Goal: Information Seeking & Learning: Learn about a topic

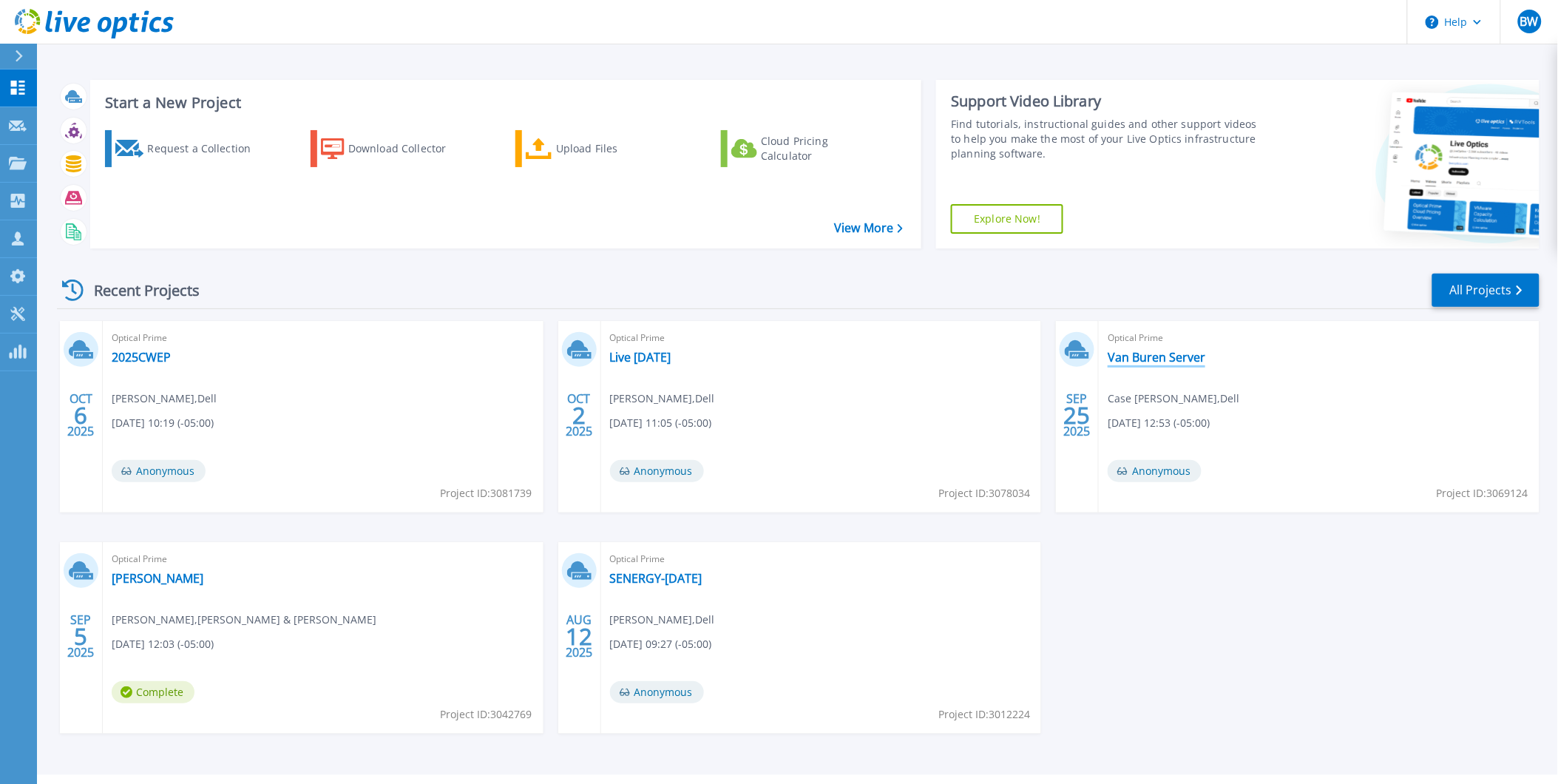
click at [1154, 358] on link "Van Buren Server" at bounding box center [1156, 357] width 97 height 15
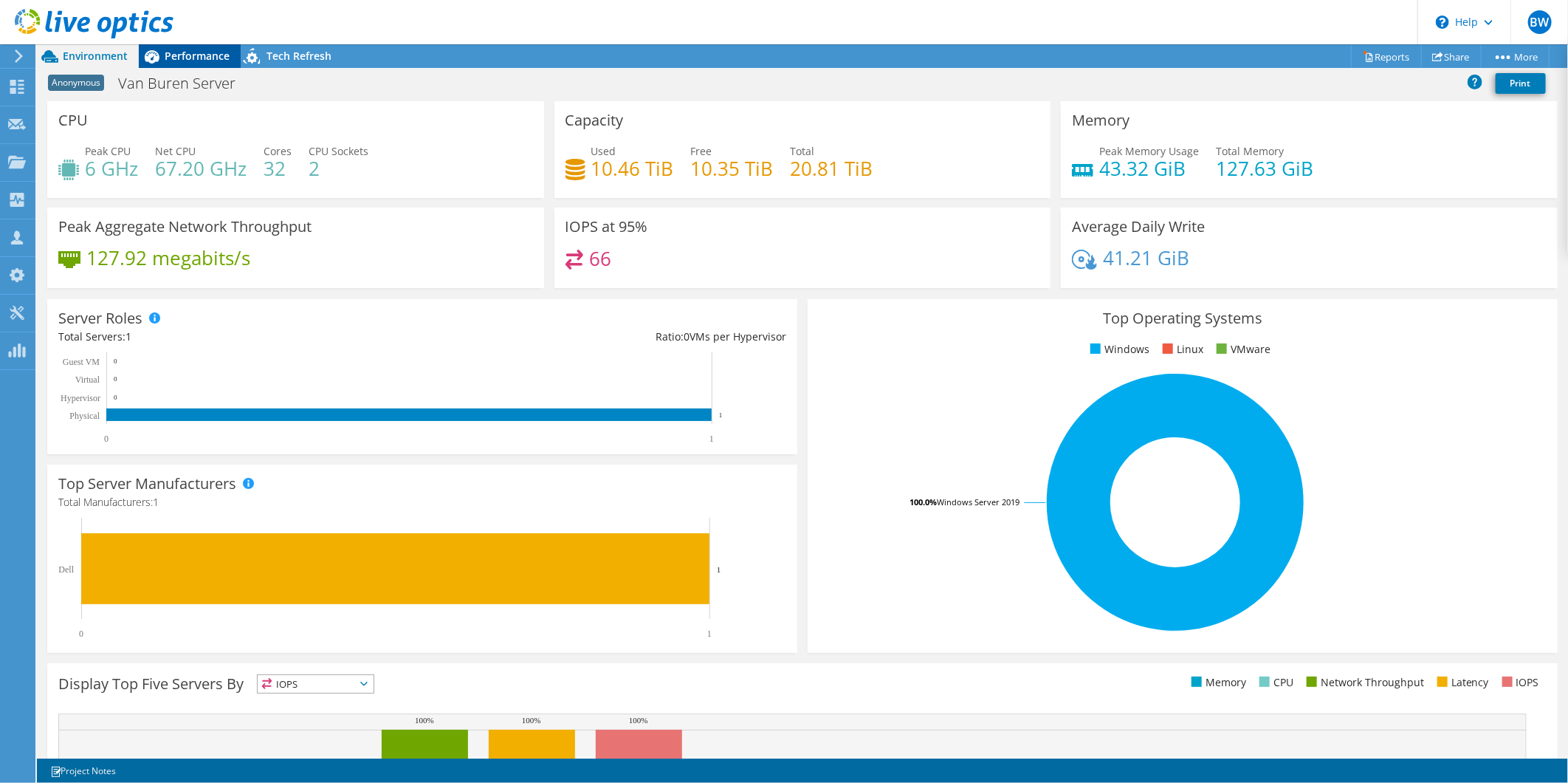
click at [189, 52] on span "Performance" at bounding box center [197, 56] width 65 height 14
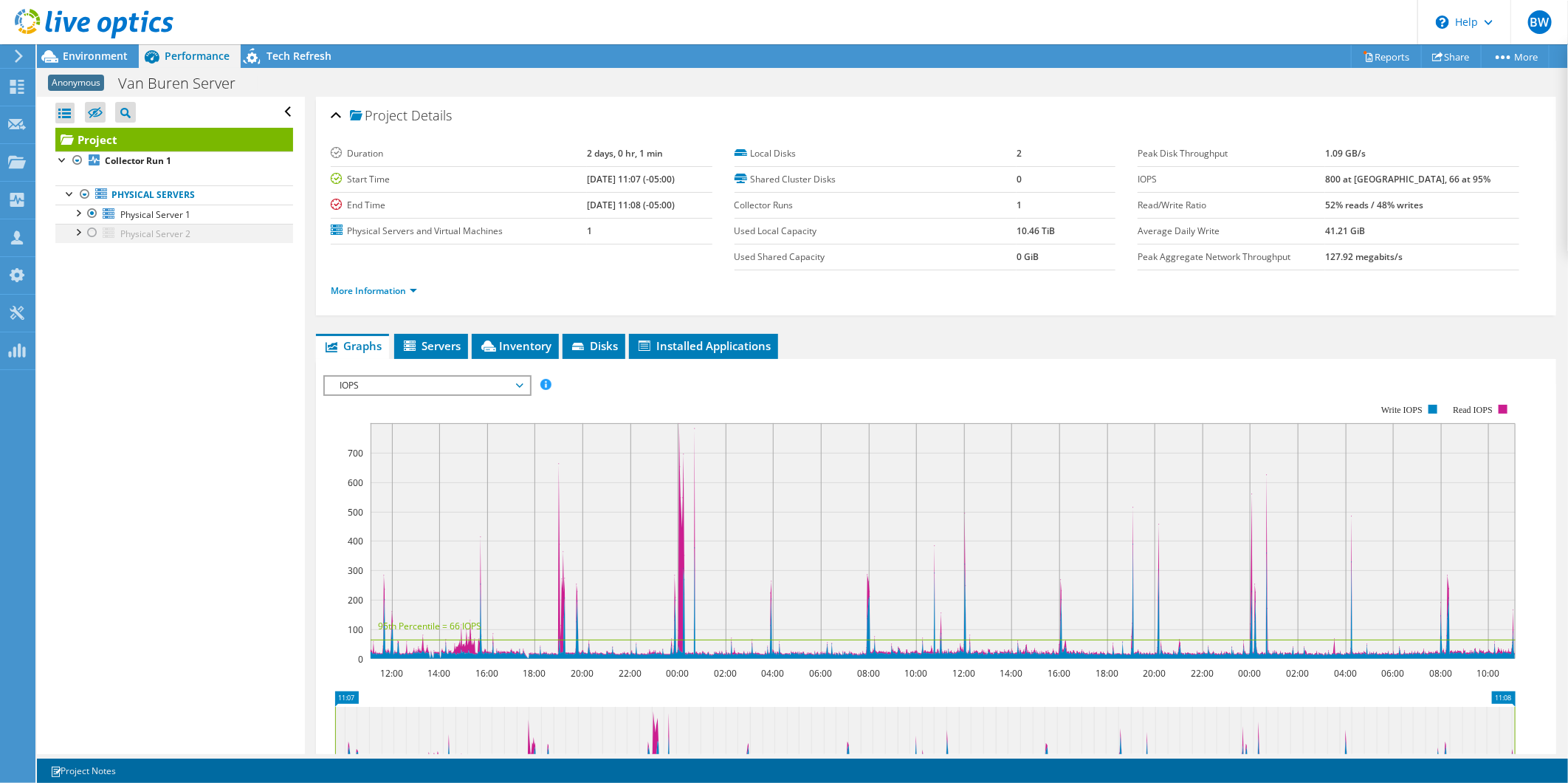
click at [89, 231] on div at bounding box center [92, 232] width 15 height 18
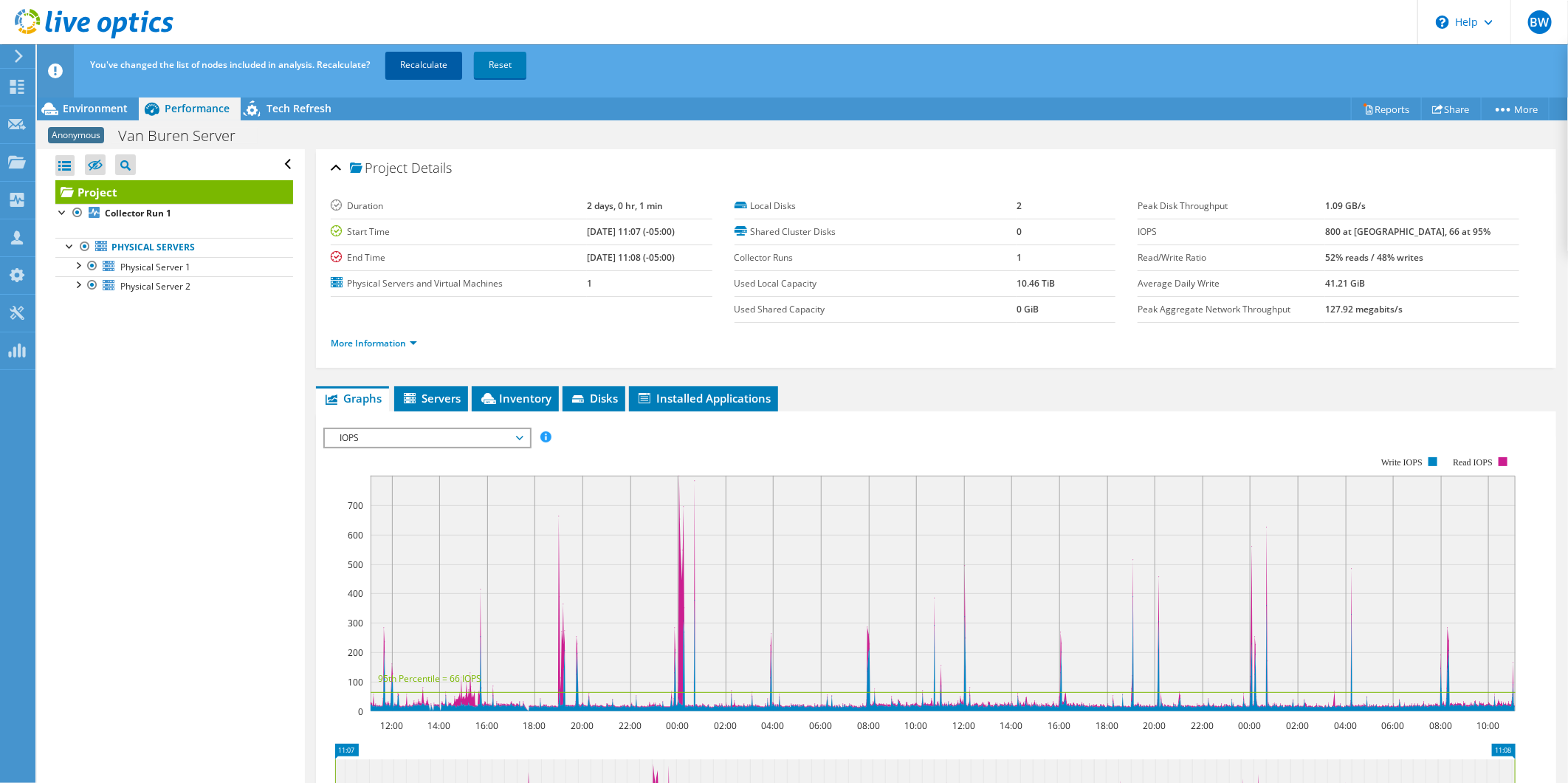
click at [425, 70] on link "Recalculate" at bounding box center [423, 65] width 77 height 27
click at [108, 107] on span "Environment" at bounding box center [95, 108] width 65 height 14
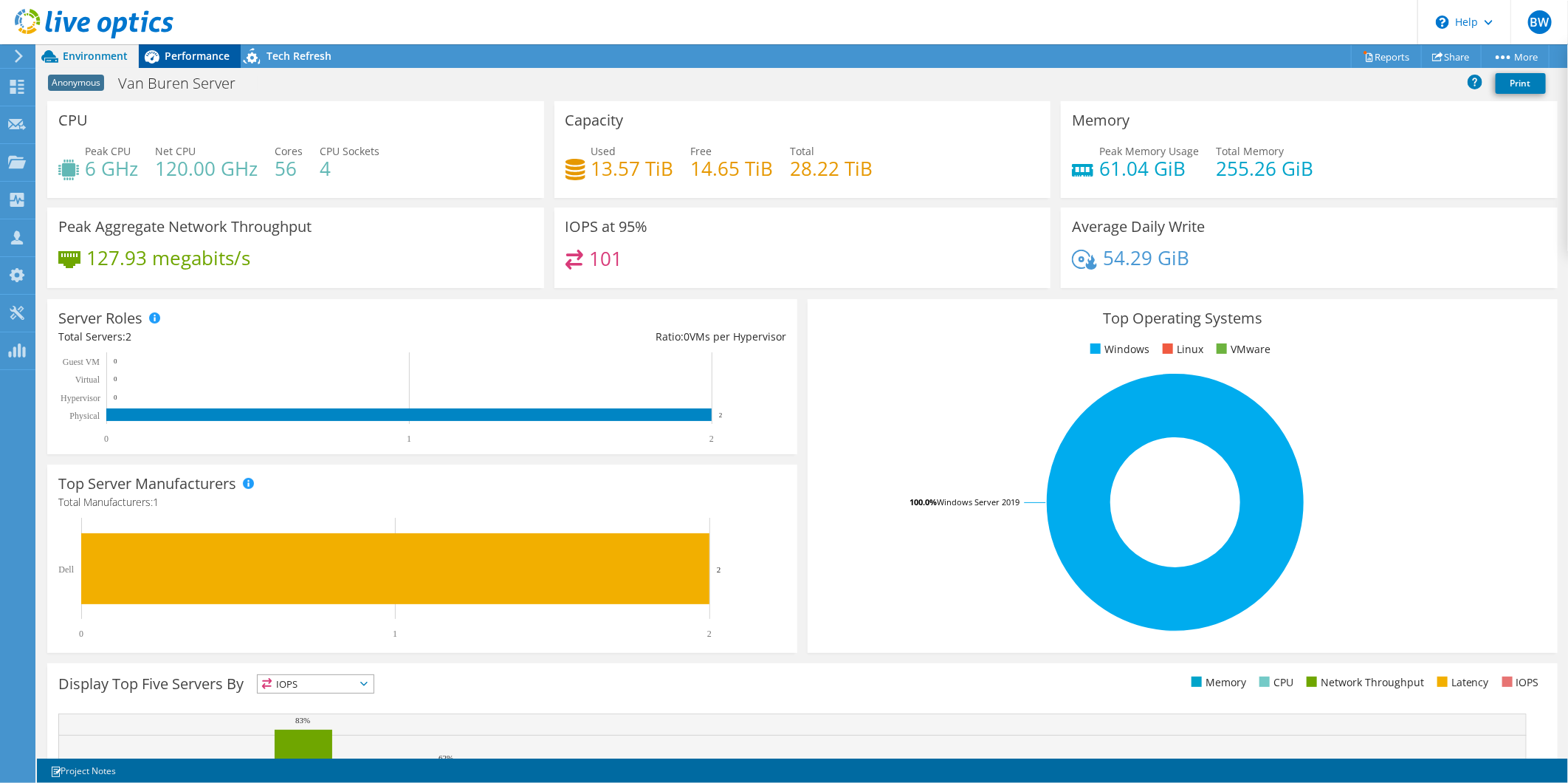
click at [200, 50] on span "Performance" at bounding box center [197, 56] width 65 height 14
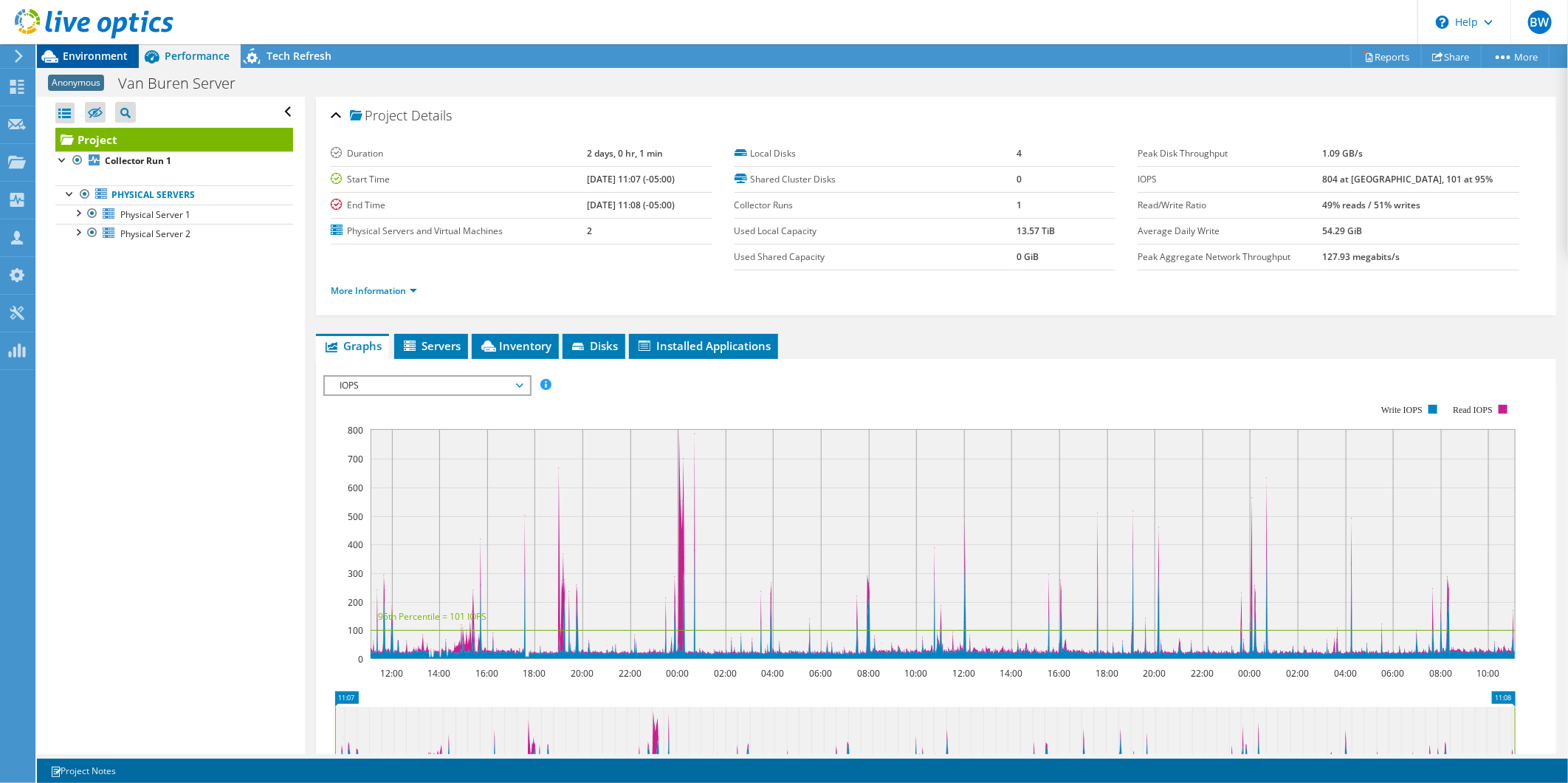
click at [106, 50] on span "Environment" at bounding box center [95, 56] width 65 height 14
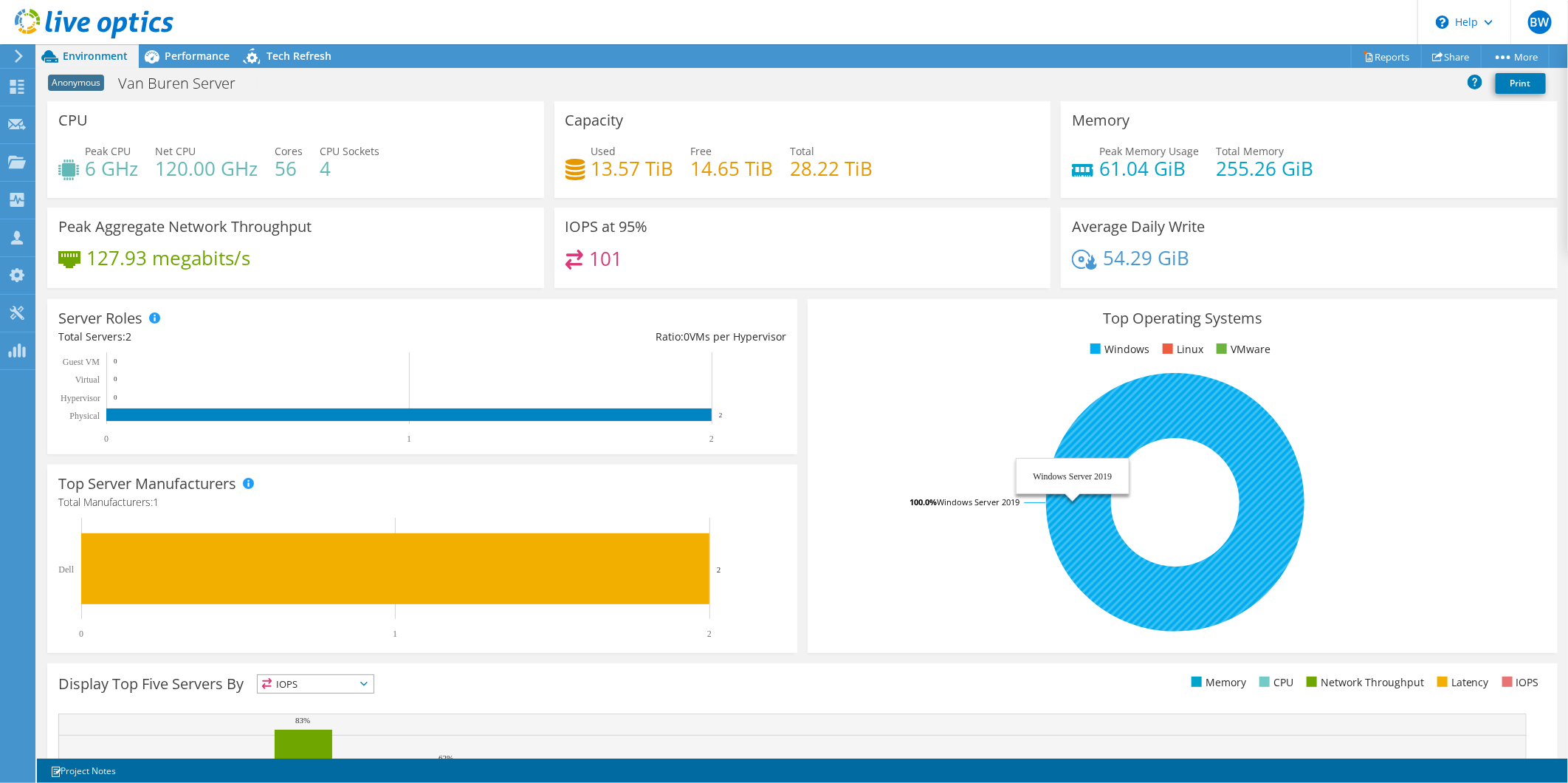
click at [1175, 407] on icon at bounding box center [1175, 502] width 258 height 258
drag, startPoint x: 1171, startPoint y: 407, endPoint x: 1112, endPoint y: 576, distance: 179.0
drag, startPoint x: 1112, startPoint y: 576, endPoint x: 1048, endPoint y: 379, distance: 207.1
click at [1048, 379] on rect at bounding box center [1176, 502] width 714 height 258
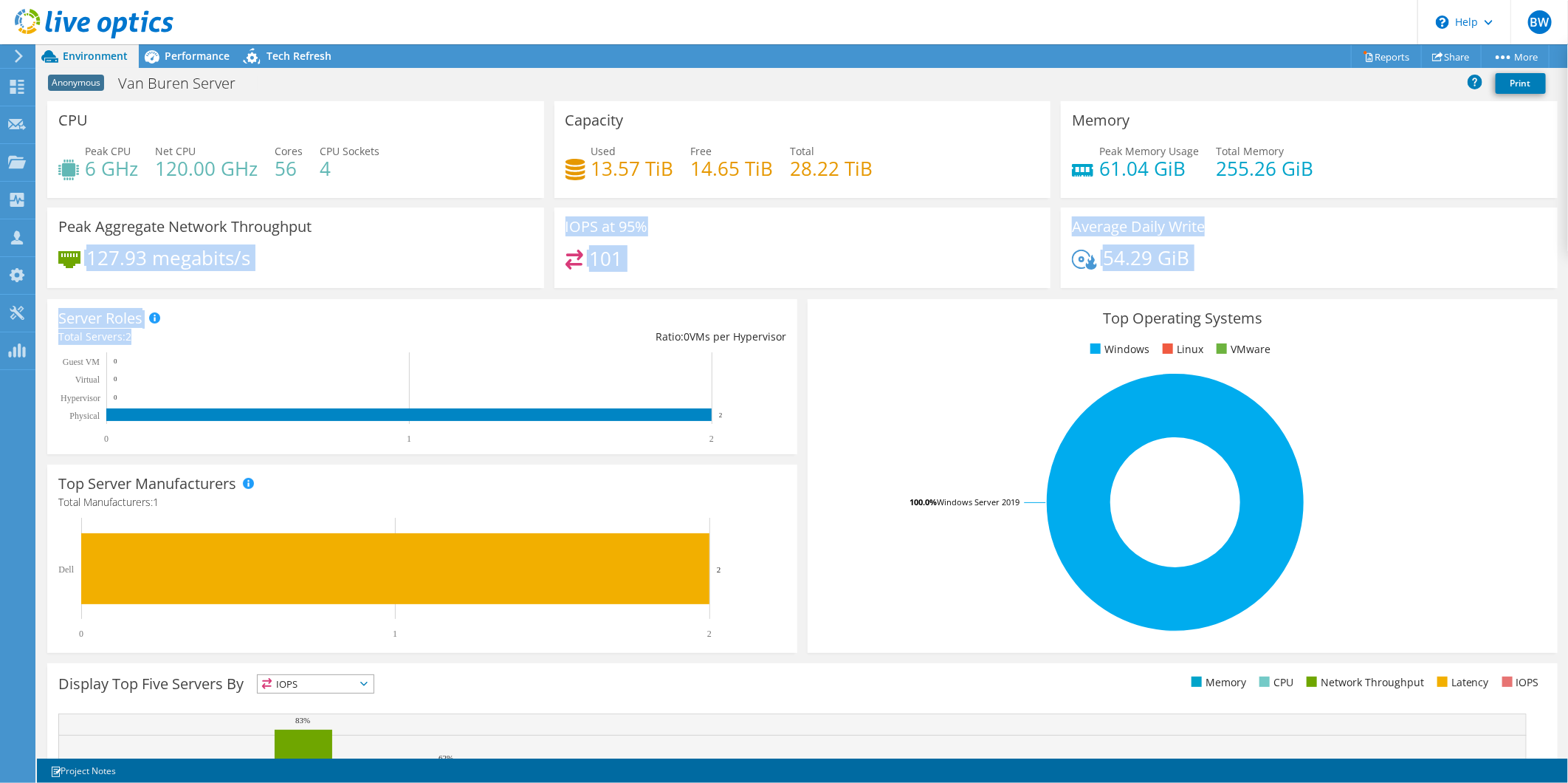
drag, startPoint x: 473, startPoint y: 244, endPoint x: 364, endPoint y: 329, distance: 138.2
click at [364, 330] on section "CPU Peak CPU 6 GHz Net CPU 120.00 GHz Cores 56 CPU Sockets 4 Capacity Used 13.5…" at bounding box center [802, 532] width 1531 height 860
click at [364, 329] on div "Total Servers: 2" at bounding box center [240, 336] width 364 height 16
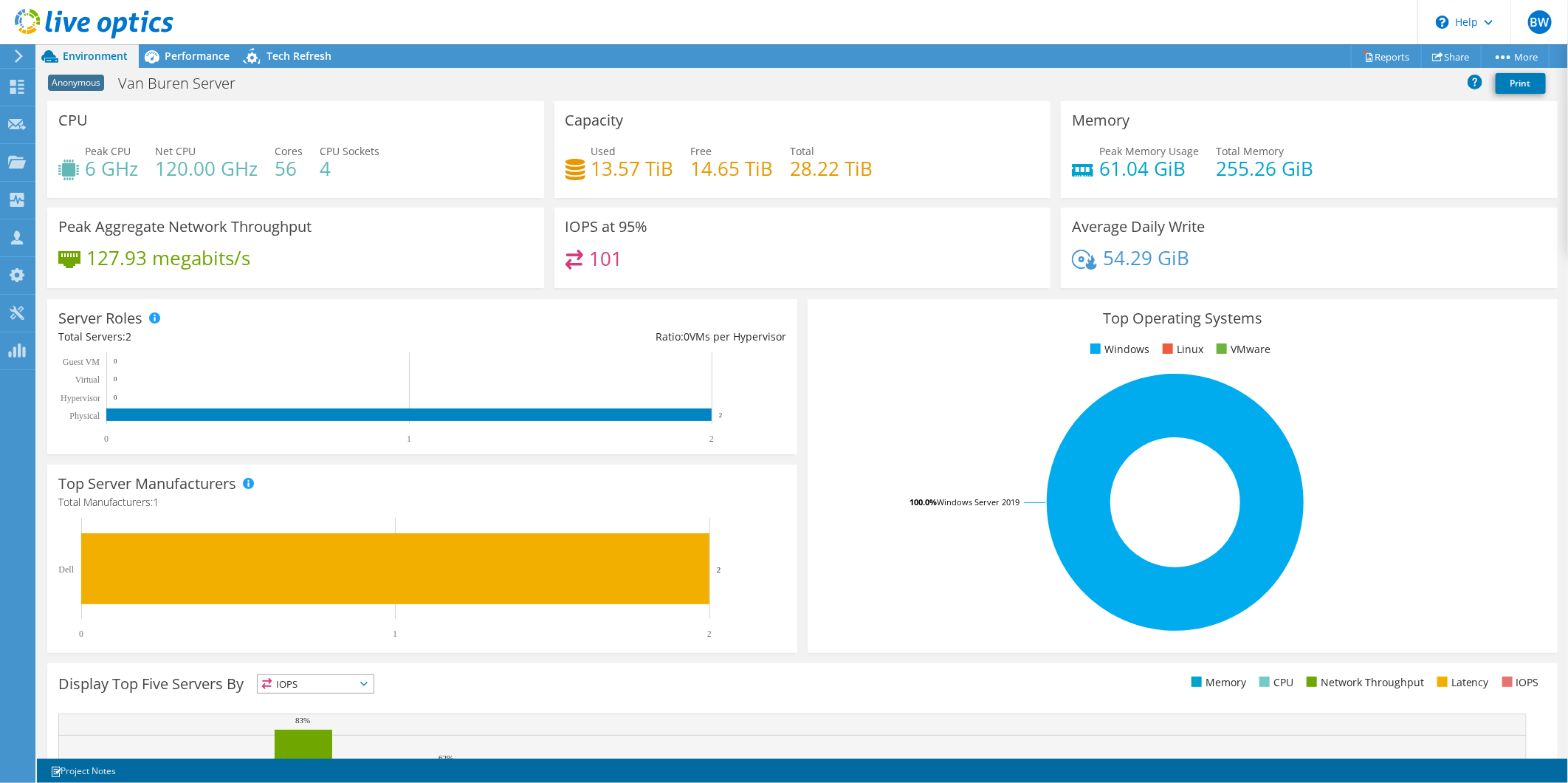
click at [370, 343] on div "Server Roles Physical Servers represent bare metal servers that were targets of…" at bounding box center [422, 377] width 750 height 155
drag, startPoint x: 1227, startPoint y: 419, endPoint x: 1101, endPoint y: 721, distance: 327.2
drag, startPoint x: 1101, startPoint y: 721, endPoint x: 1116, endPoint y: 778, distance: 58.9
click at [1118, 772] on div "This project has been archived. No changes can be made, and graphs and summary …" at bounding box center [802, 413] width 1531 height 738
click at [189, 60] on span "Performance" at bounding box center [197, 56] width 65 height 14
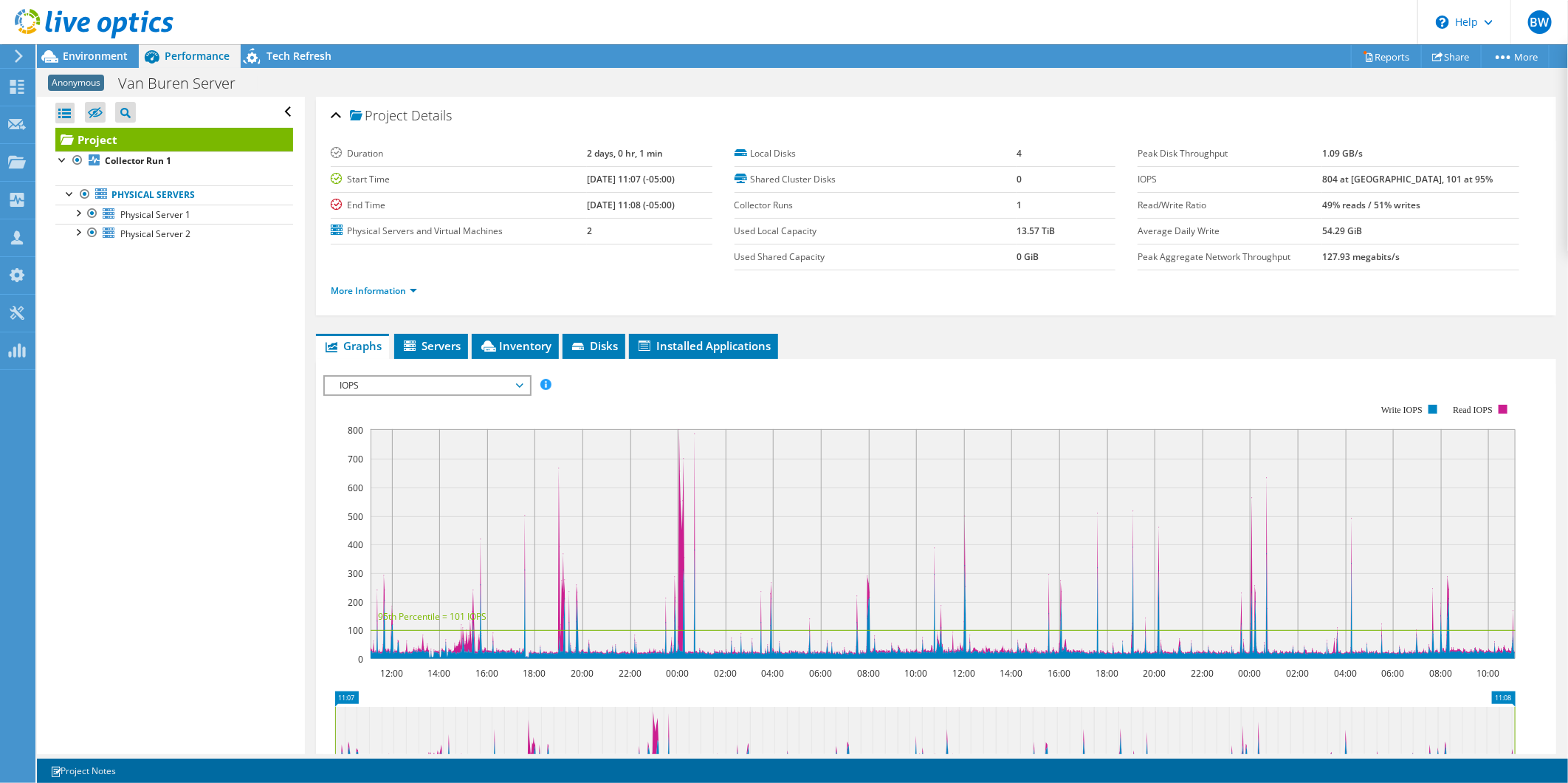
click at [519, 382] on span "IOPS" at bounding box center [427, 385] width 190 height 18
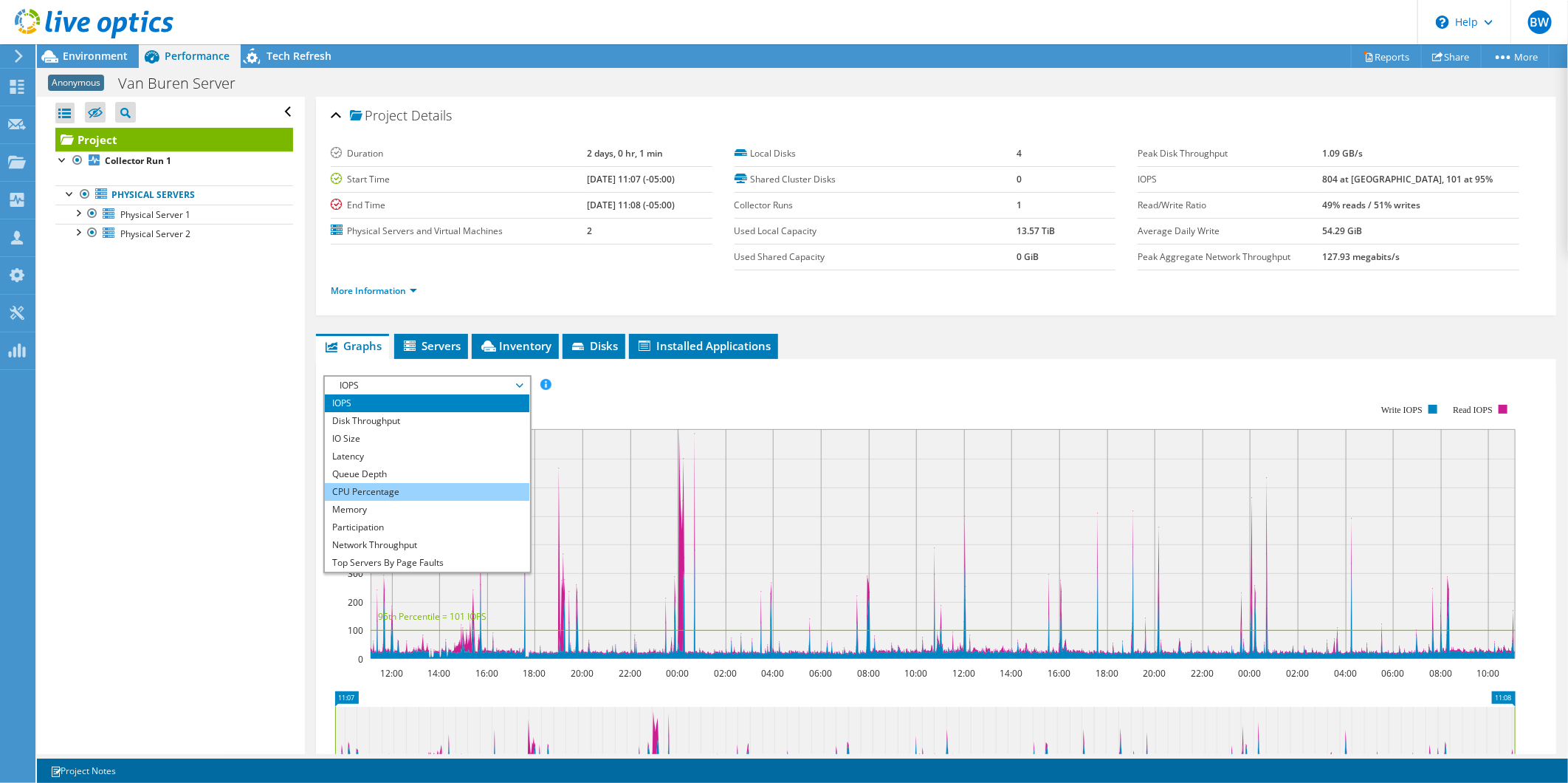
click at [435, 486] on li "CPU Percentage" at bounding box center [427, 491] width 205 height 18
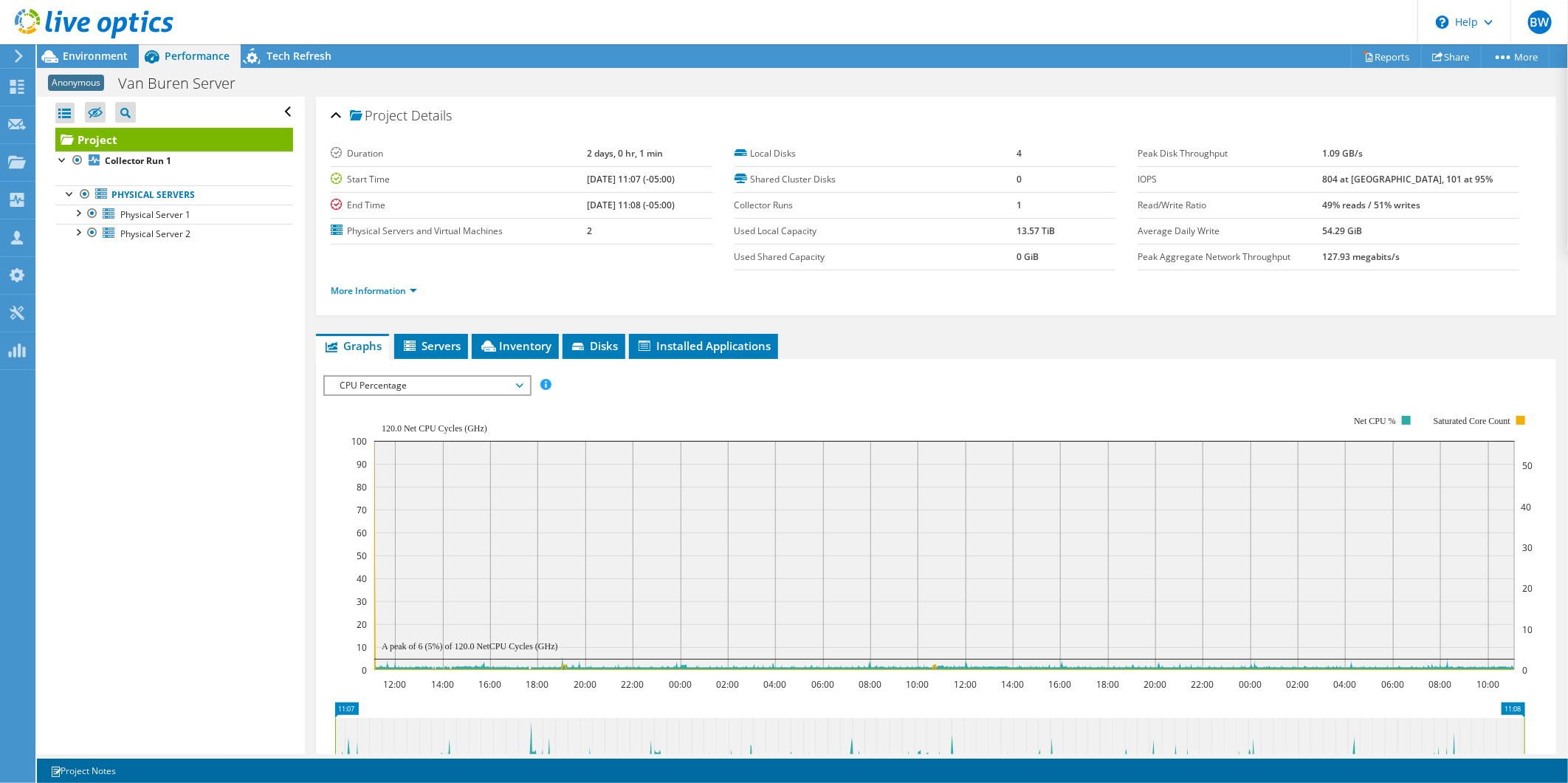
click at [536, 375] on div "IOPS Disk Throughput IO Size Latency Queue Depth CPU Percentage Memory Page Fau…" at bounding box center [936, 385] width 1226 height 20
click at [519, 380] on span "CPU Percentage" at bounding box center [427, 385] width 190 height 18
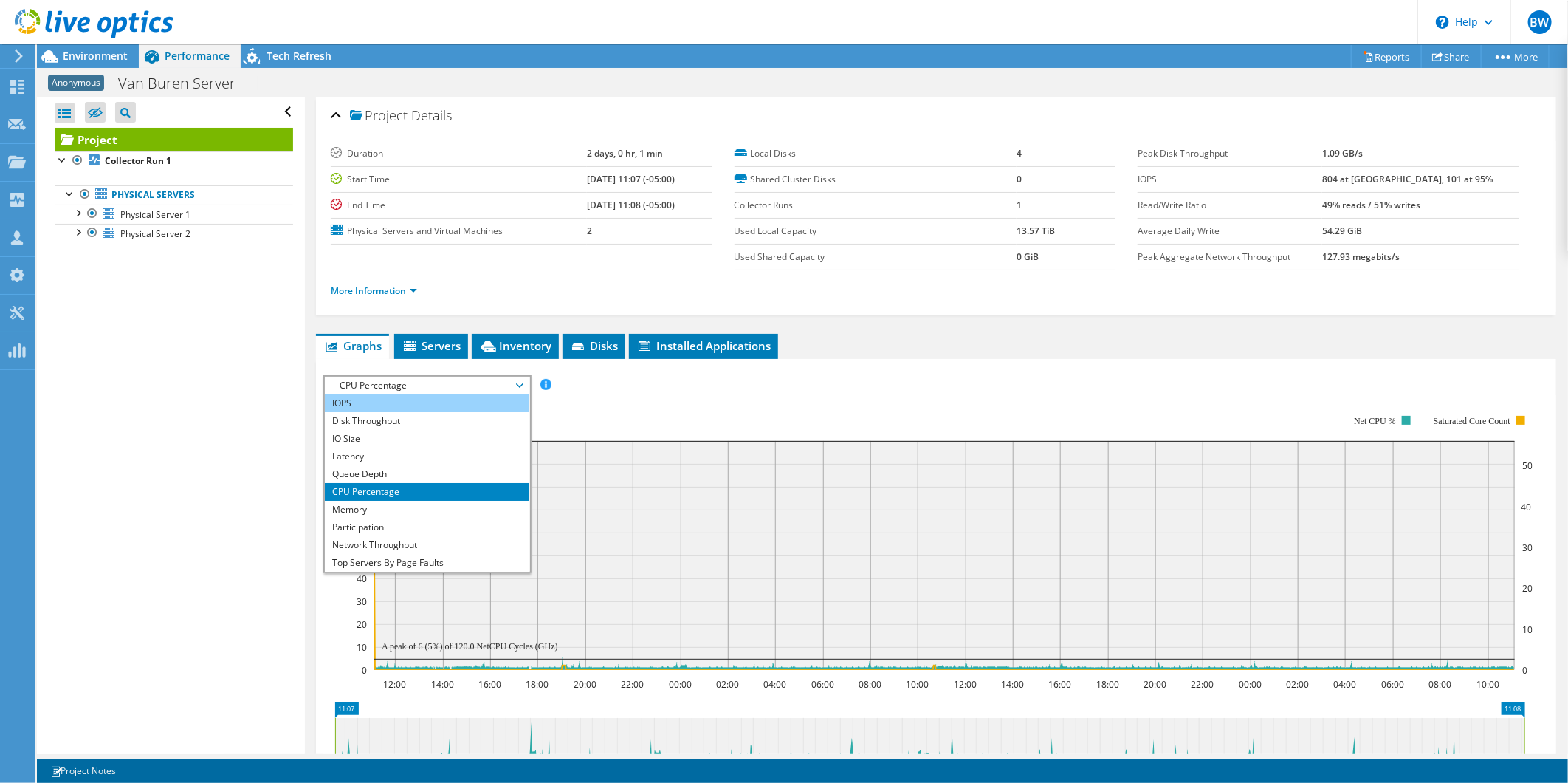
drag, startPoint x: 415, startPoint y: 399, endPoint x: 421, endPoint y: 406, distance: 9.2
click at [414, 400] on li "IOPS" at bounding box center [427, 403] width 205 height 18
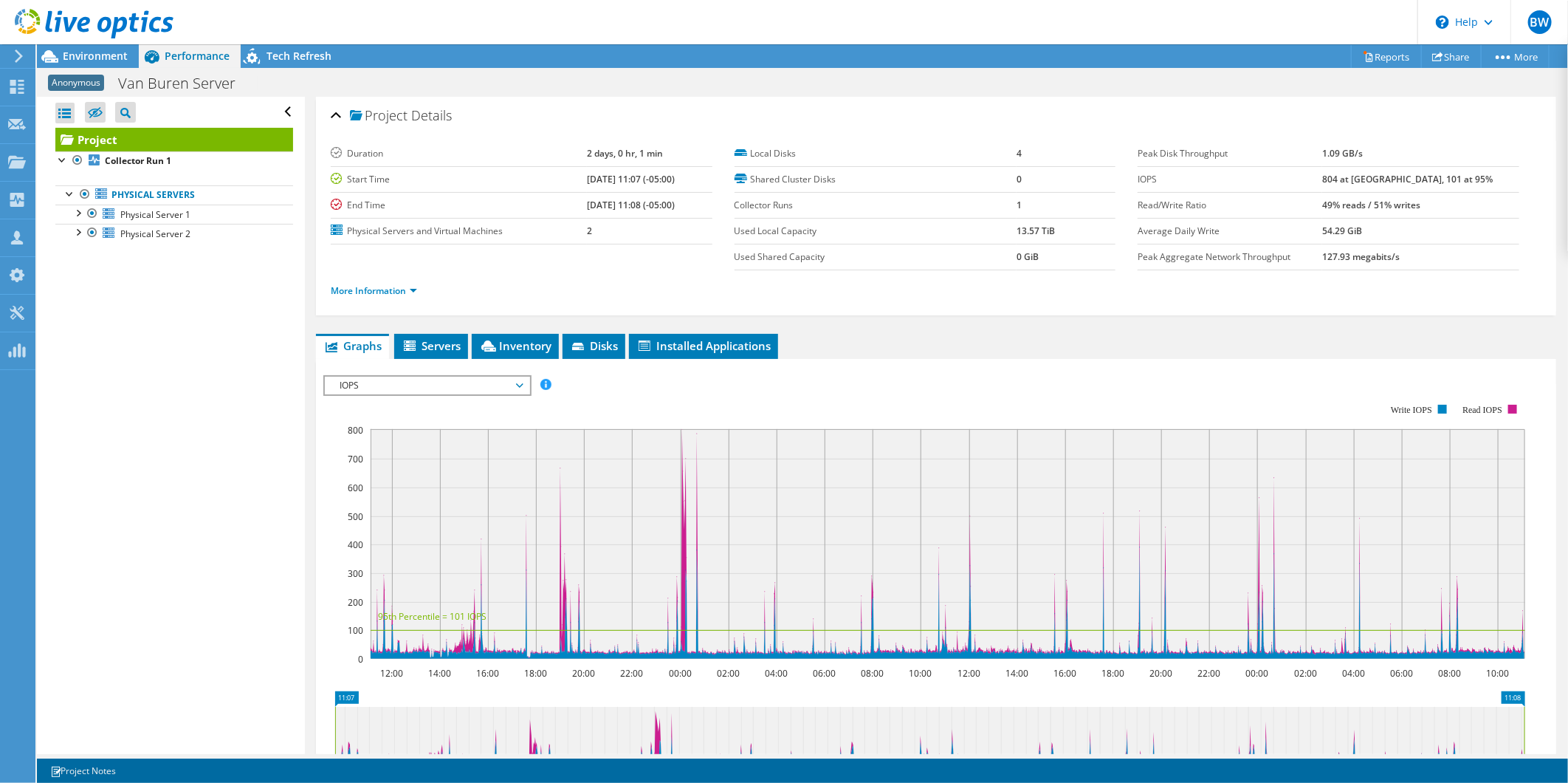
click at [513, 379] on span "IOPS" at bounding box center [427, 385] width 190 height 18
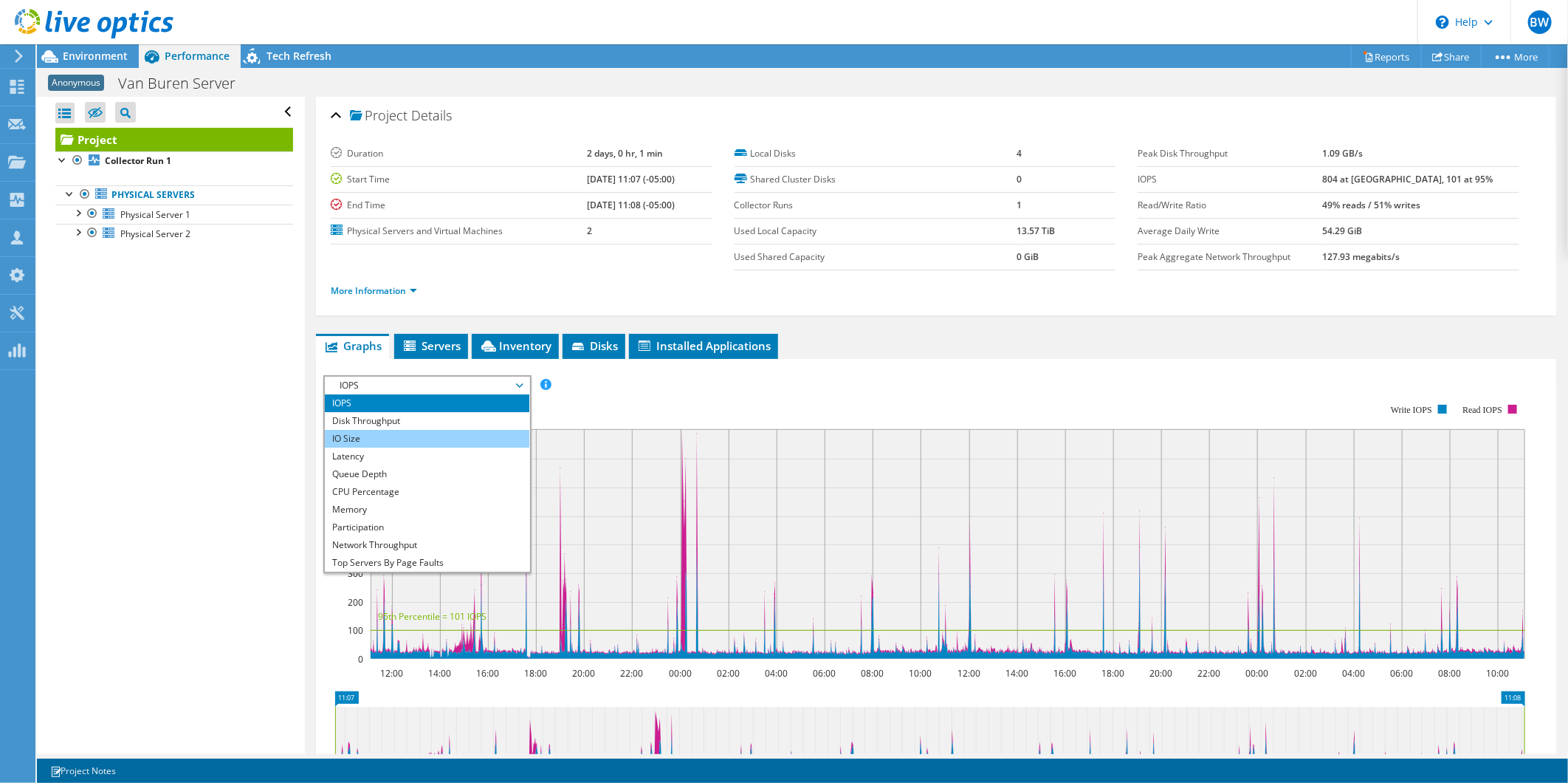
click at [429, 437] on li "IO Size" at bounding box center [427, 438] width 205 height 18
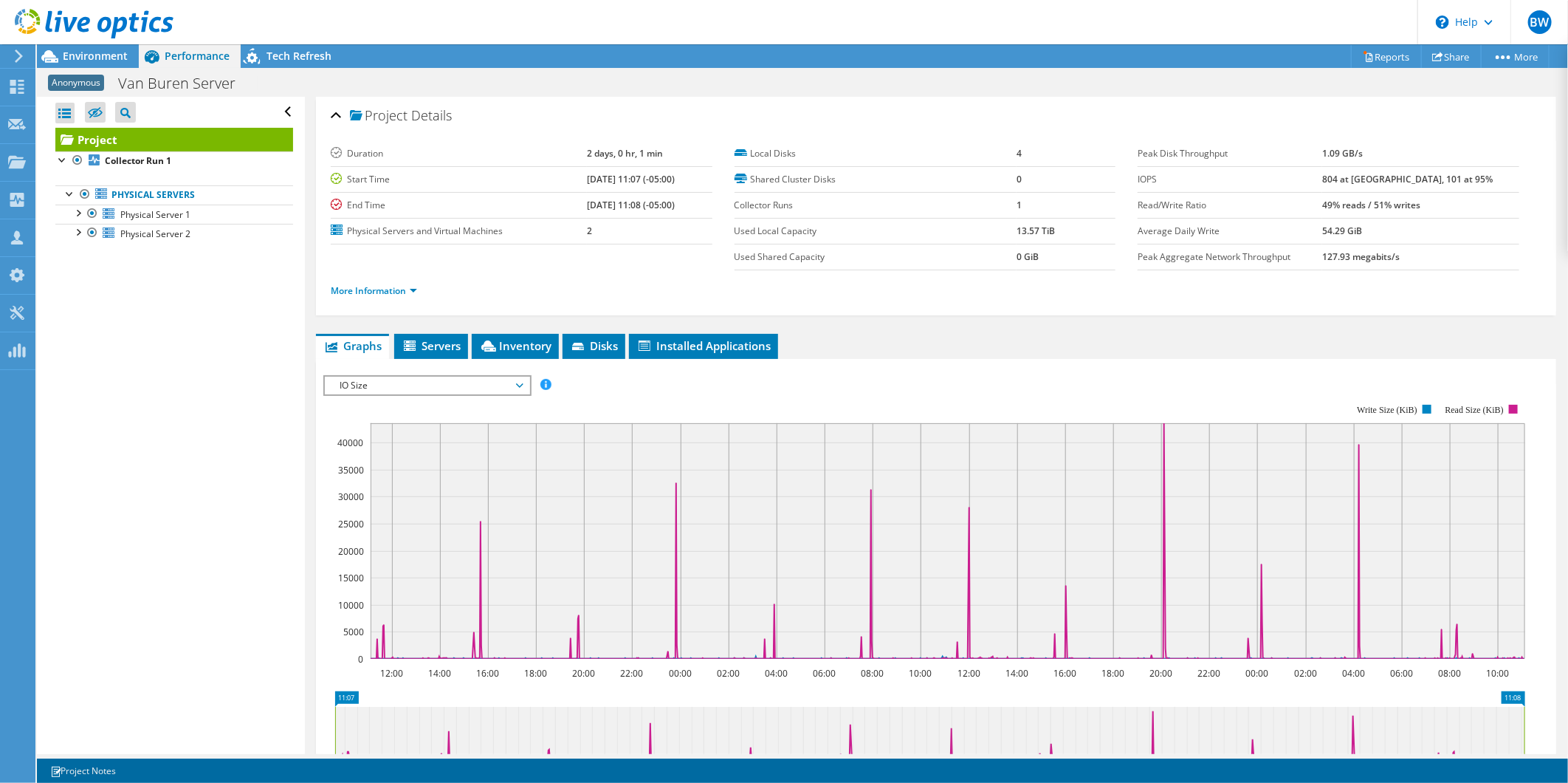
drag, startPoint x: 527, startPoint y: 381, endPoint x: 477, endPoint y: 429, distance: 69.3
click at [526, 381] on span "IO Size" at bounding box center [427, 385] width 205 height 18
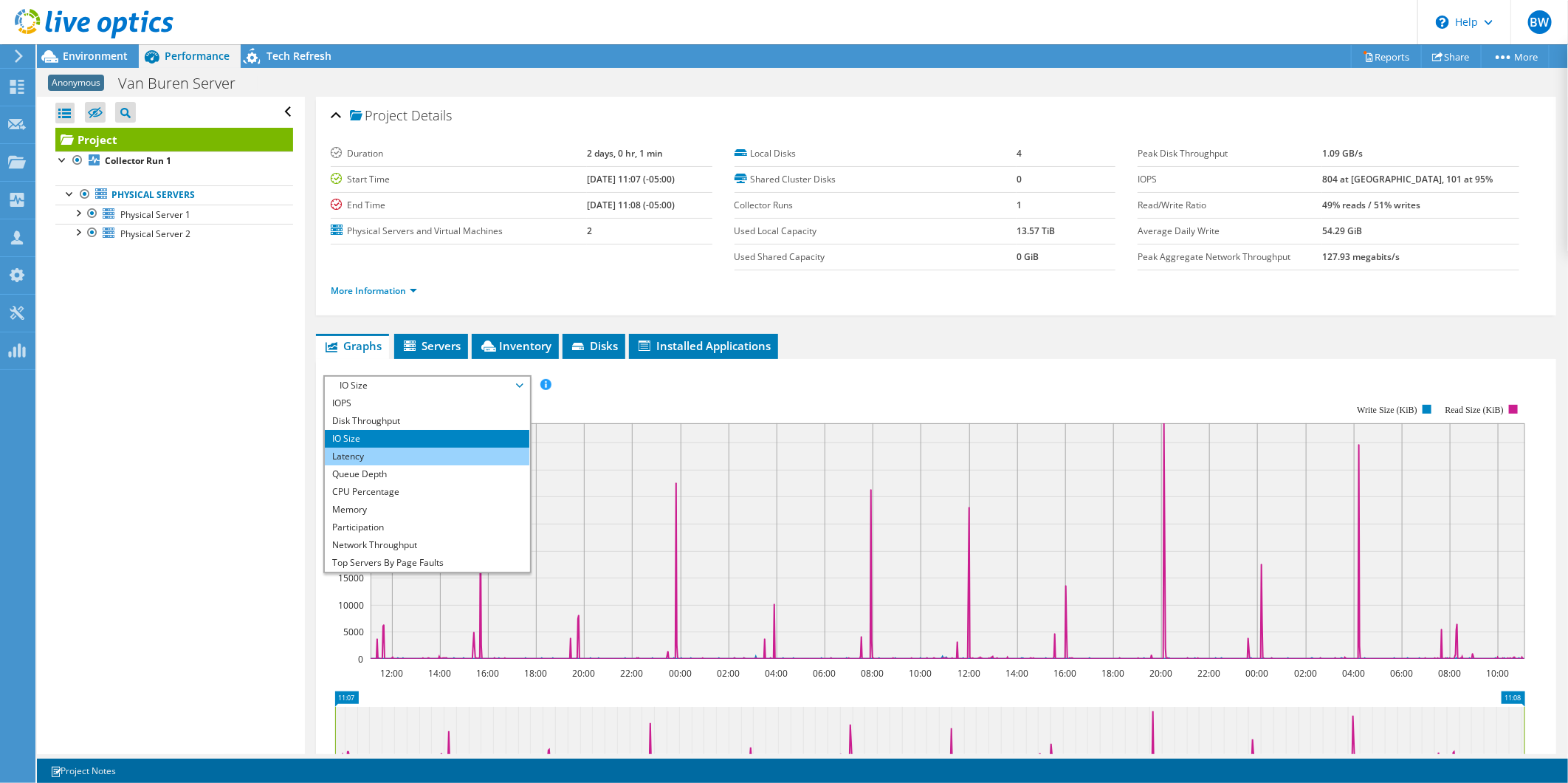
click at [434, 451] on li "Latency" at bounding box center [427, 456] width 205 height 18
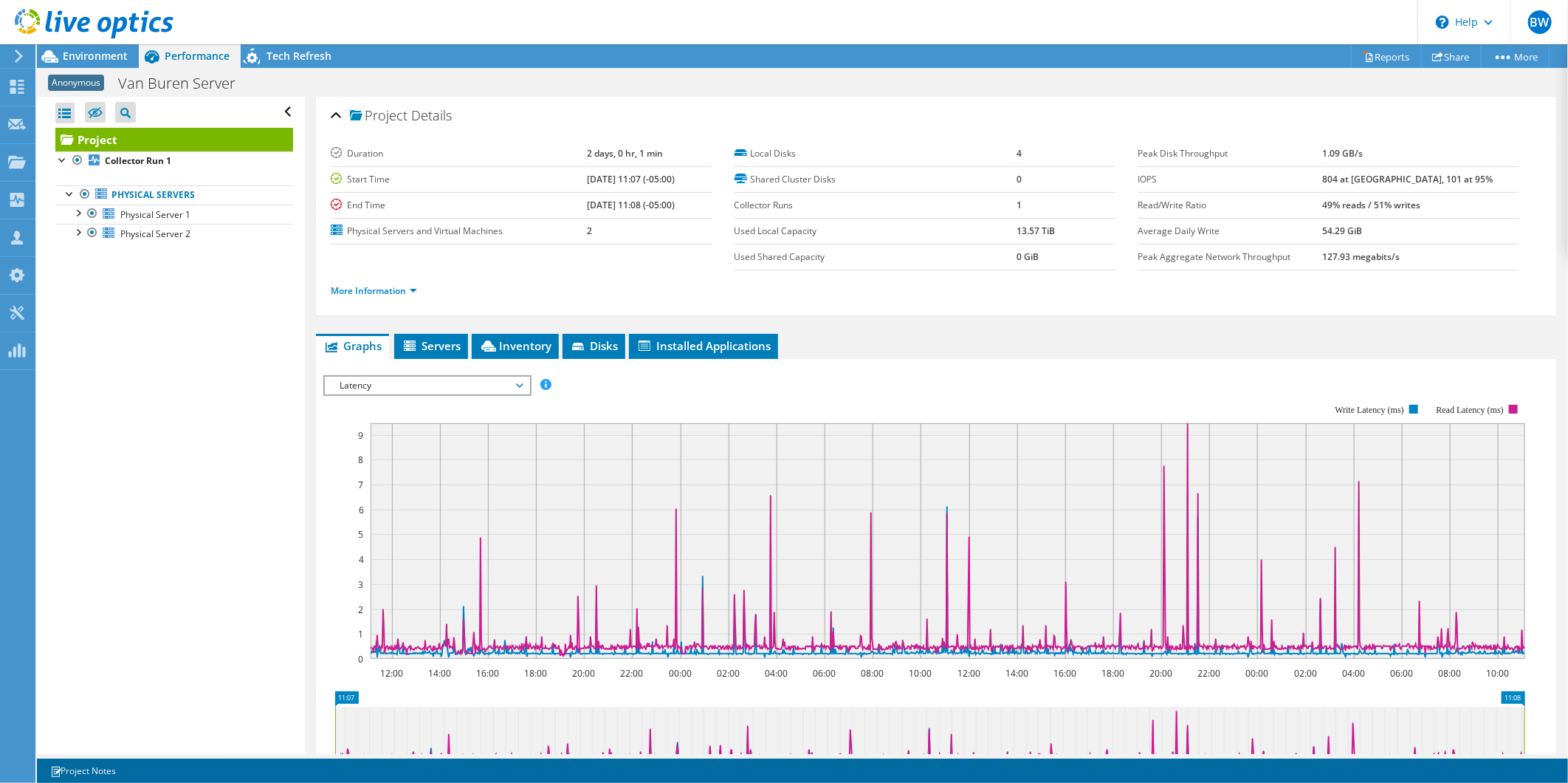
drag, startPoint x: 507, startPoint y: 382, endPoint x: 497, endPoint y: 396, distance: 17.2
click at [507, 384] on span "Latency" at bounding box center [427, 385] width 190 height 18
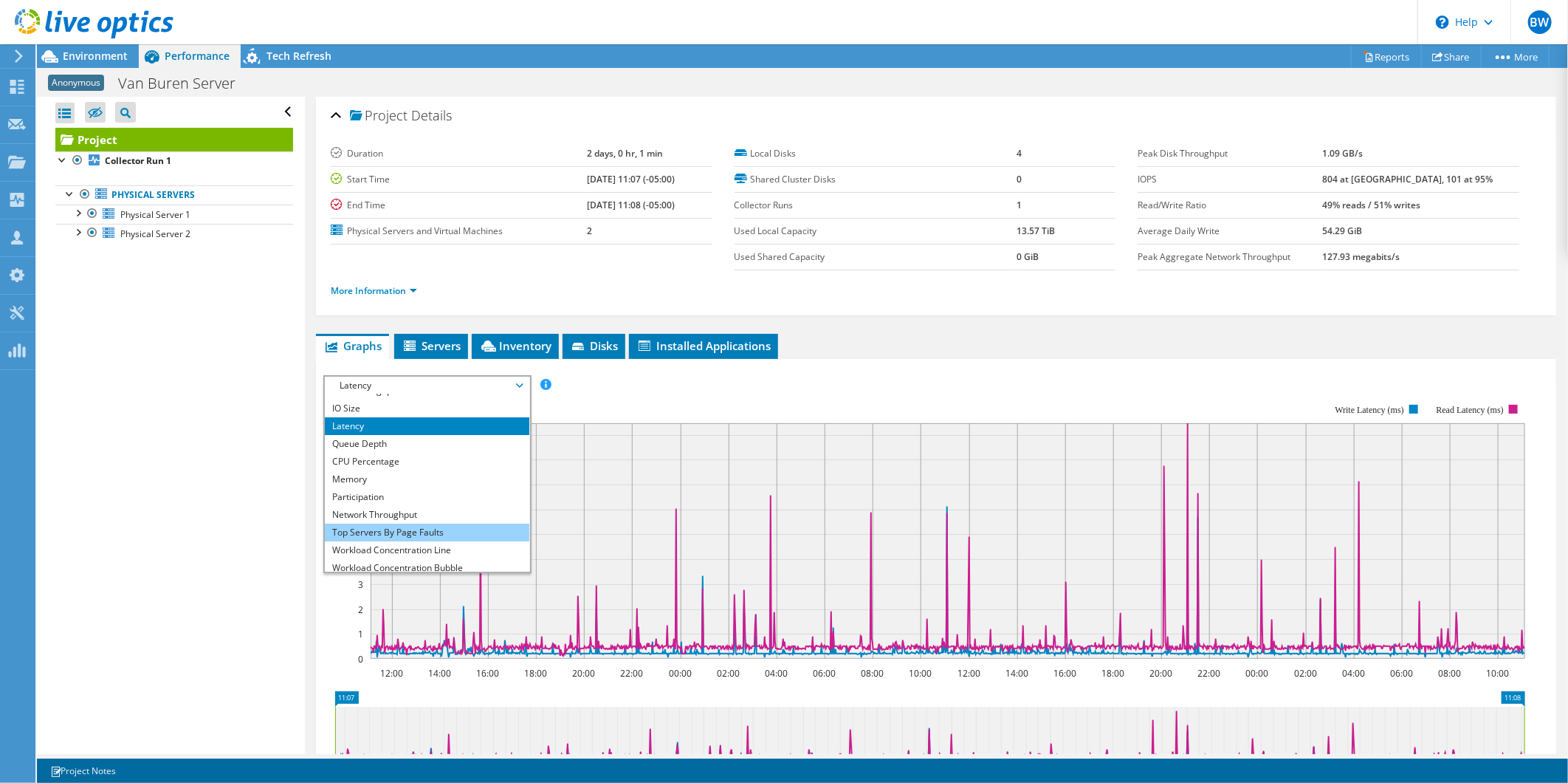
scroll to position [52, 0]
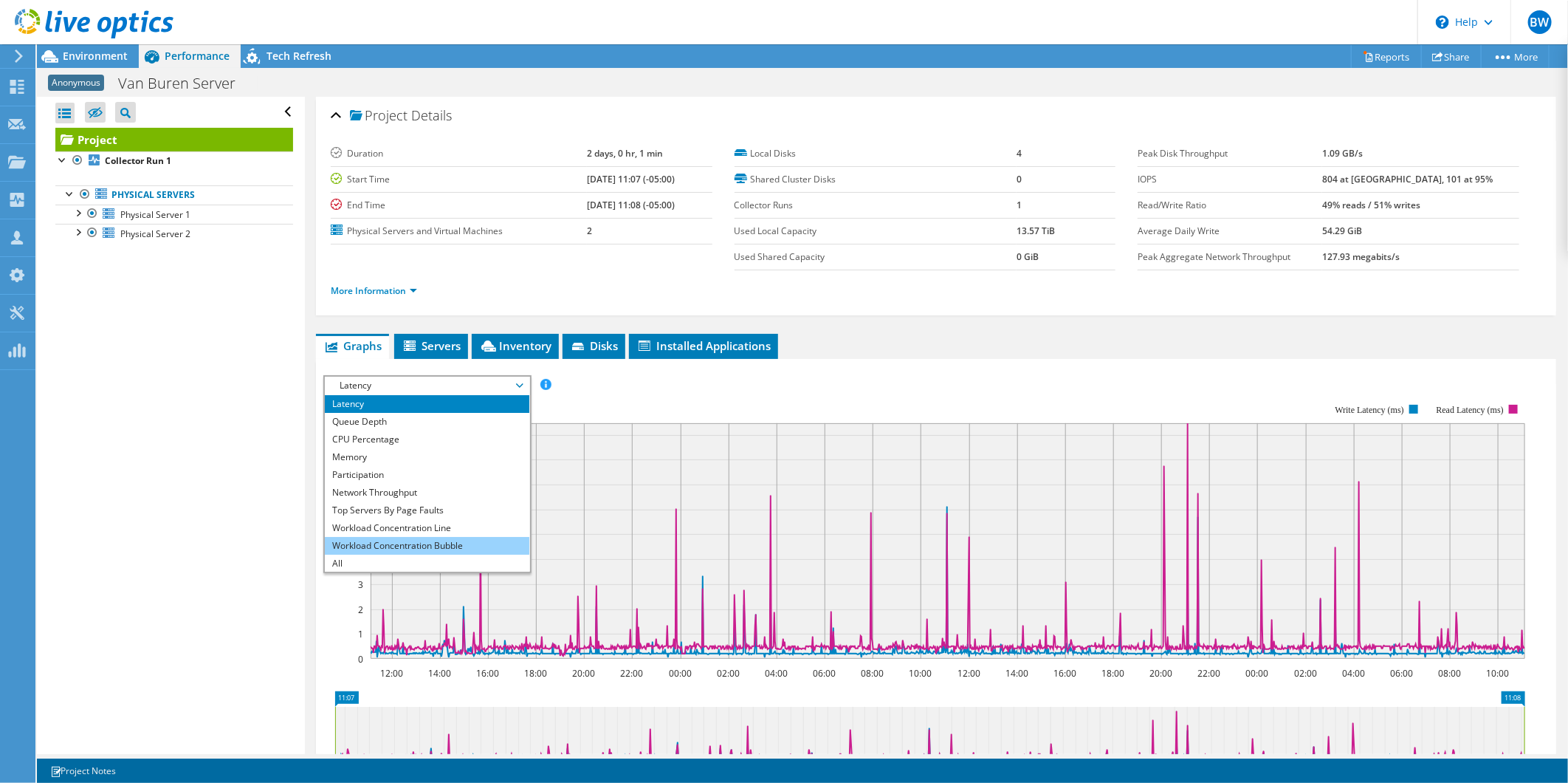
click at [409, 539] on li "Workload Concentration Bubble" at bounding box center [427, 546] width 205 height 18
